Goal: Task Accomplishment & Management: Manage account settings

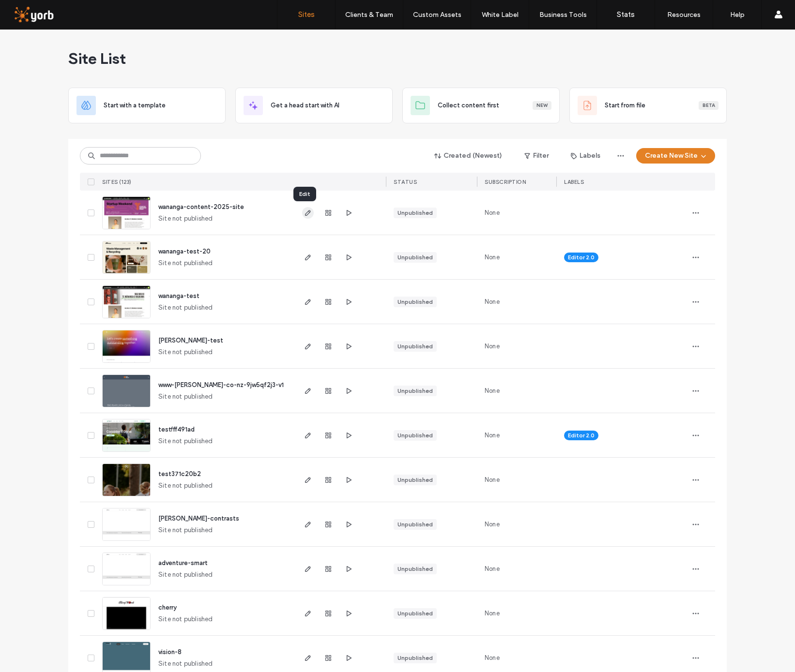
click at [304, 213] on icon "button" at bounding box center [308, 213] width 8 height 8
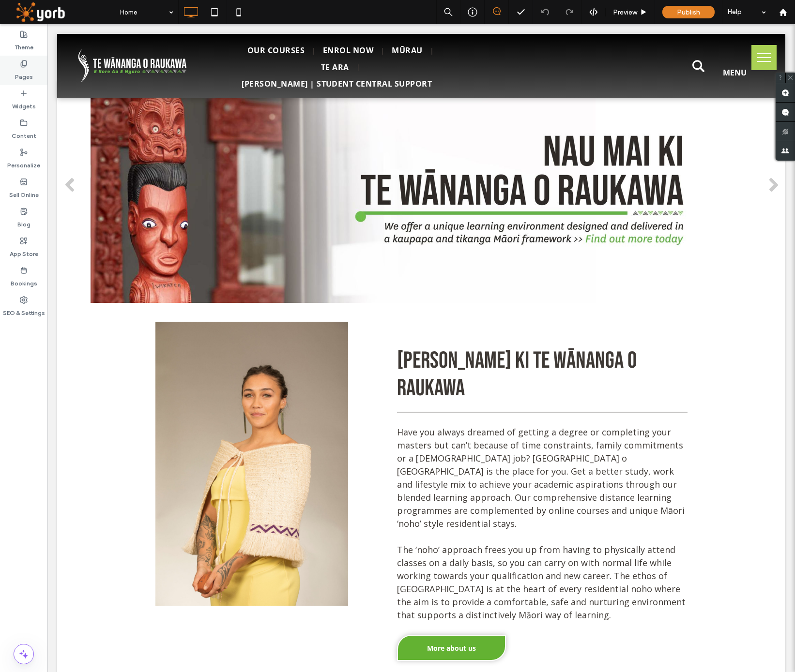
click at [32, 69] on div "Pages" at bounding box center [23, 71] width 47 height 30
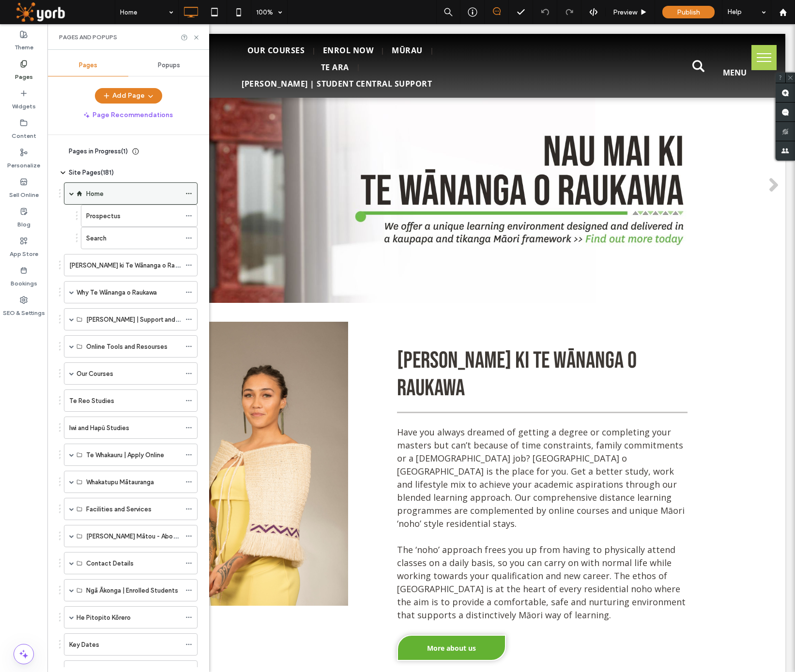
click at [191, 193] on use at bounding box center [188, 193] width 5 height 1
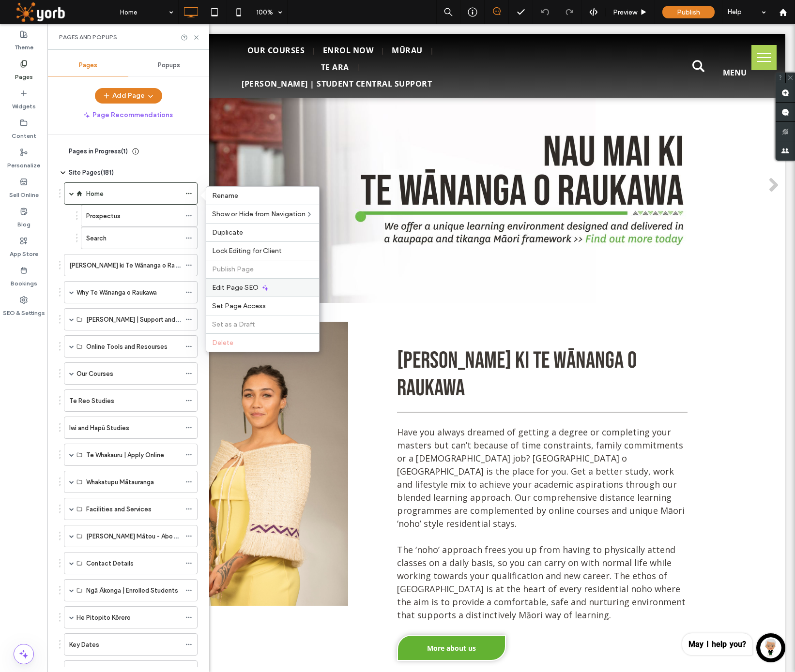
click at [250, 287] on span "Edit Page SEO" at bounding box center [235, 288] width 46 height 8
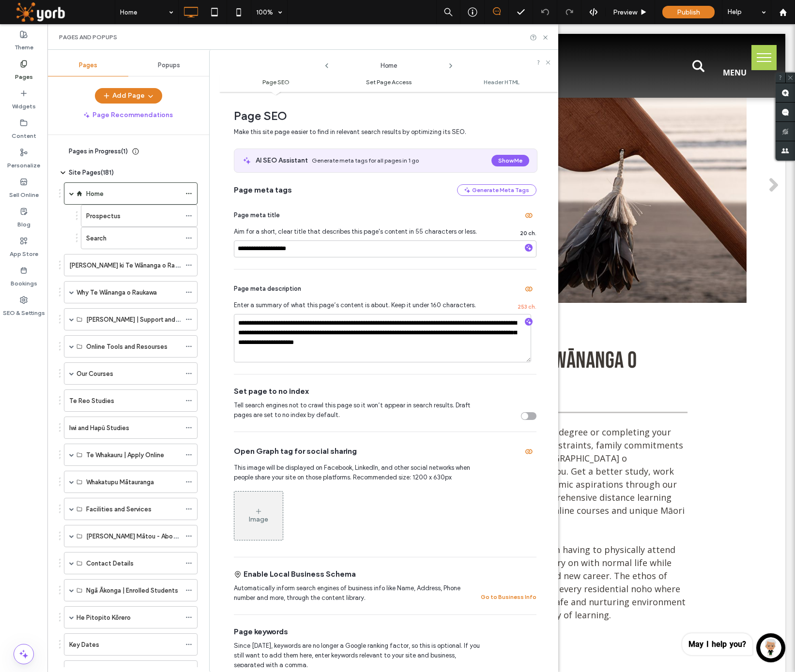
click at [371, 81] on span "Set Page Access" at bounding box center [389, 81] width 46 height 7
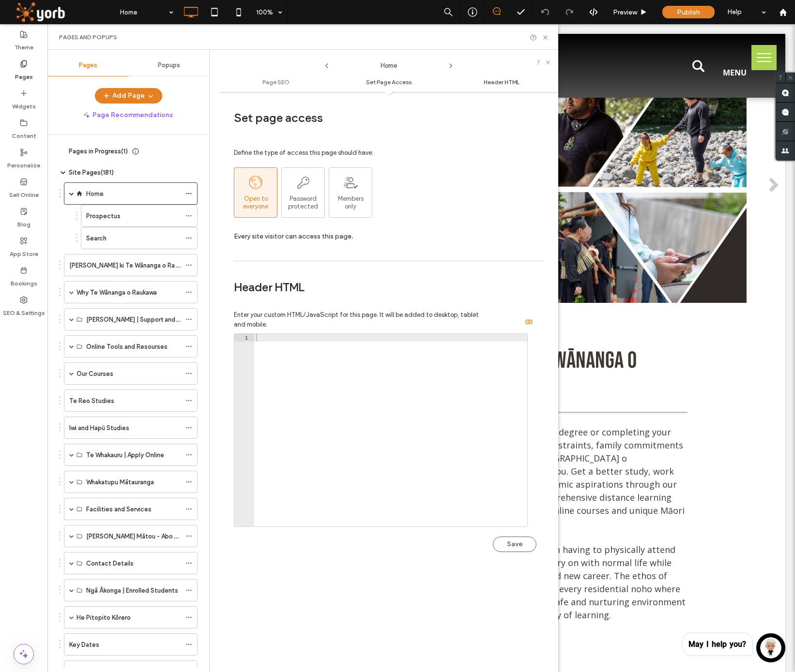
click at [504, 81] on span "Header HTML" at bounding box center [502, 81] width 36 height 7
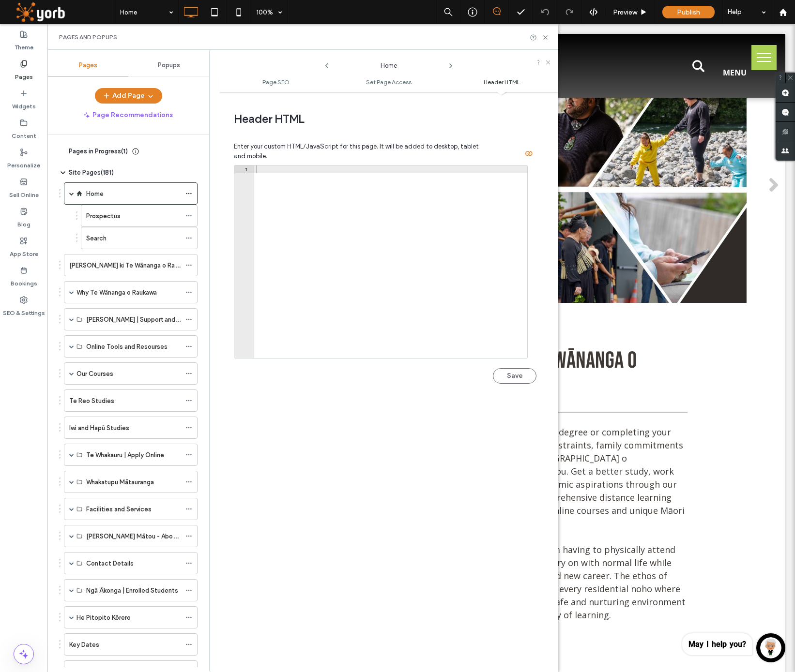
scroll to position [822, 0]
click at [546, 34] on icon at bounding box center [545, 37] width 7 height 7
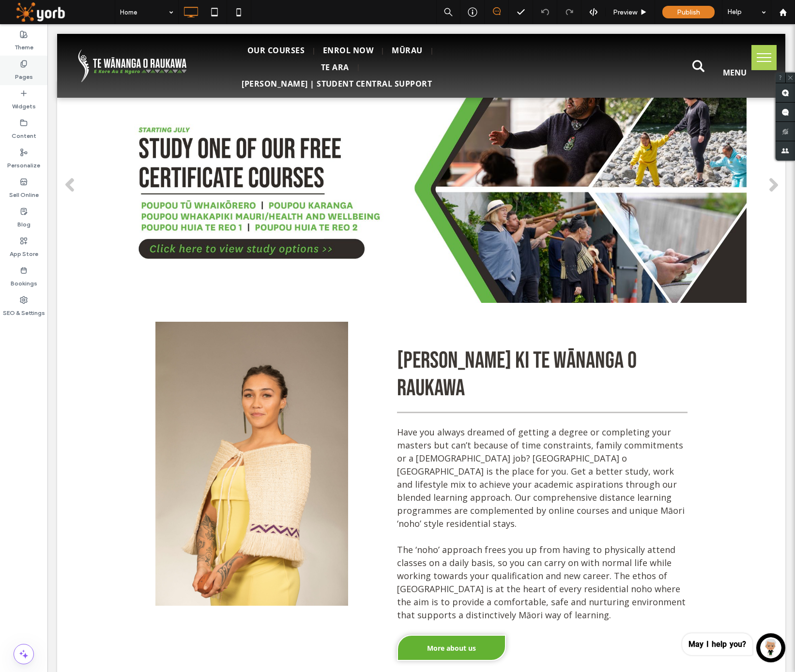
click at [26, 67] on icon at bounding box center [24, 64] width 8 height 8
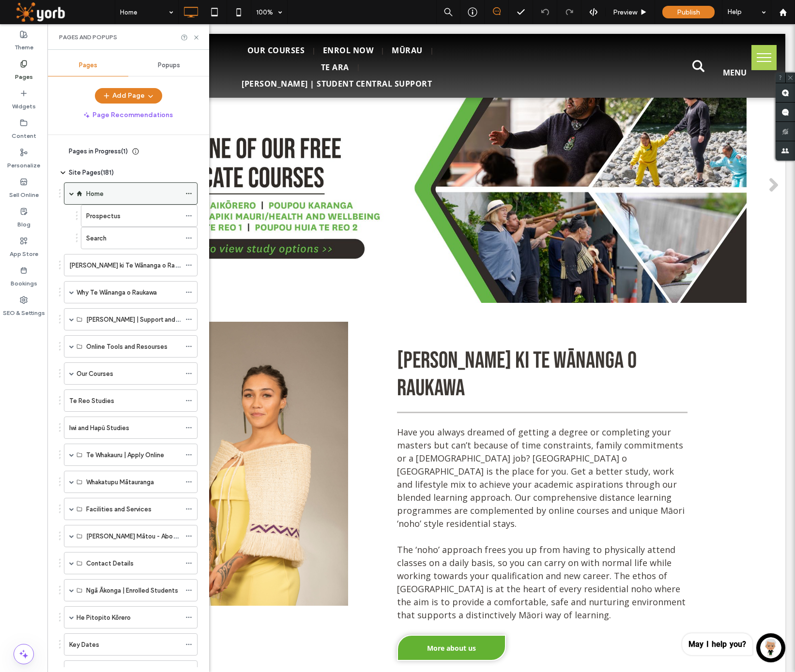
click at [189, 193] on icon at bounding box center [188, 193] width 7 height 7
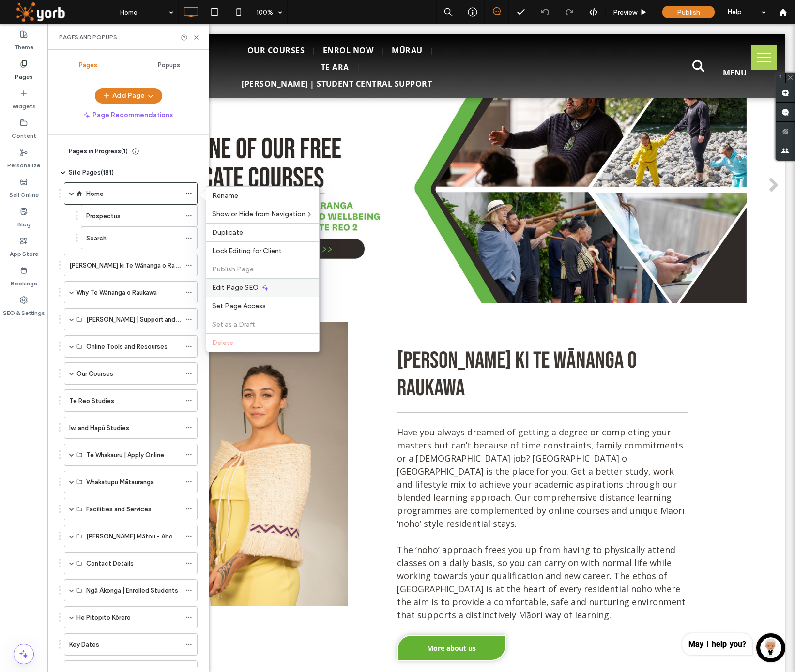
click at [253, 285] on span "Edit Page SEO" at bounding box center [235, 288] width 46 height 8
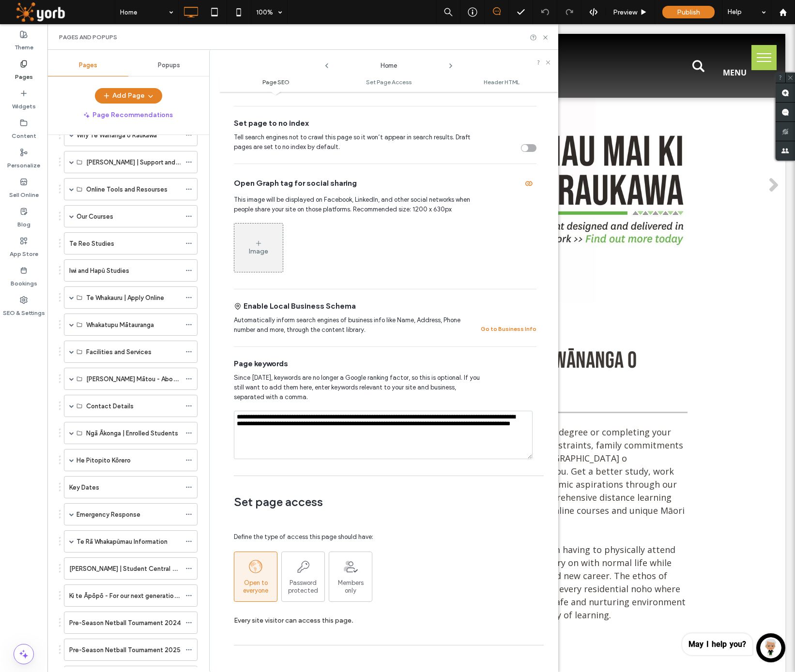
scroll to position [76, 0]
